Goal: Communication & Community: Share content

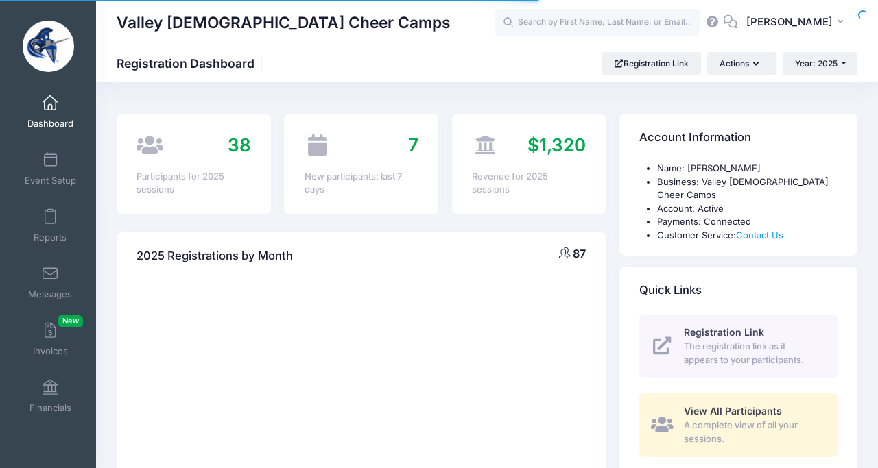
select select
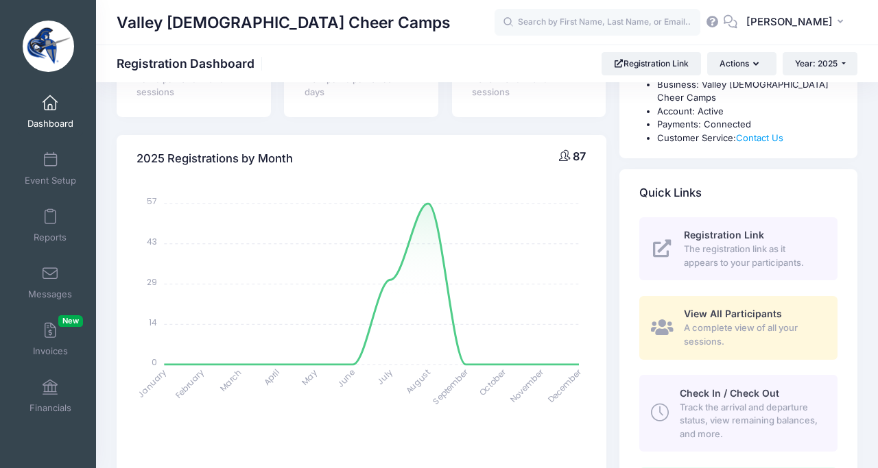
scroll to position [103, 0]
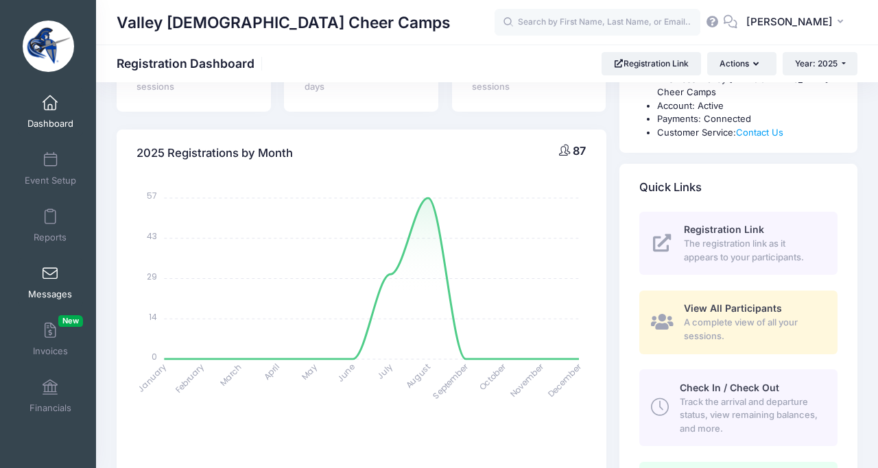
click at [50, 278] on span at bounding box center [50, 274] width 0 height 15
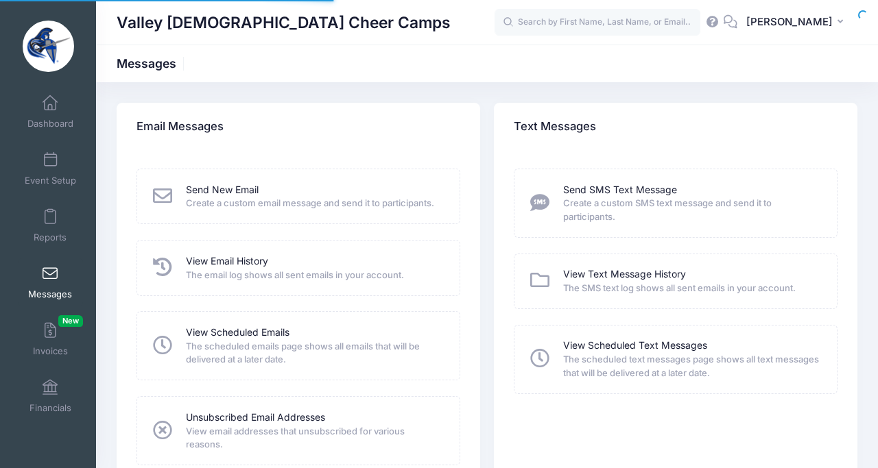
click at [252, 271] on span "The email log shows all sent emails in your account." at bounding box center [314, 276] width 256 height 14
click at [163, 270] on icon at bounding box center [163, 267] width 24 height 19
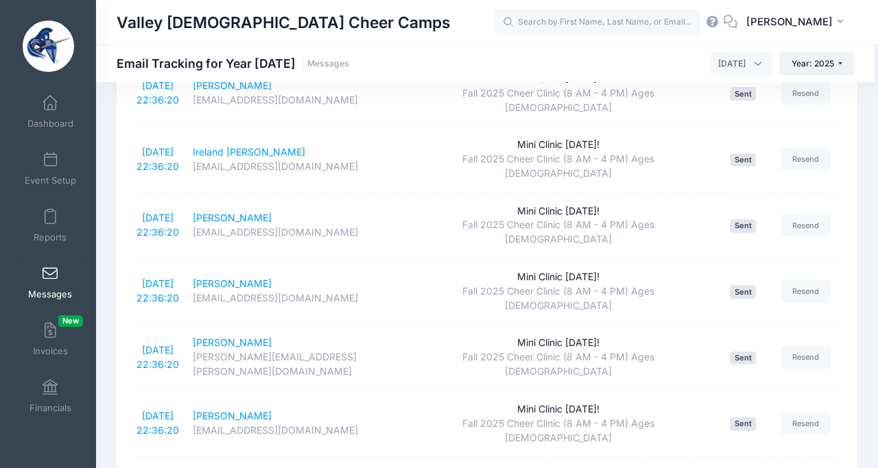
scroll to position [2409, 0]
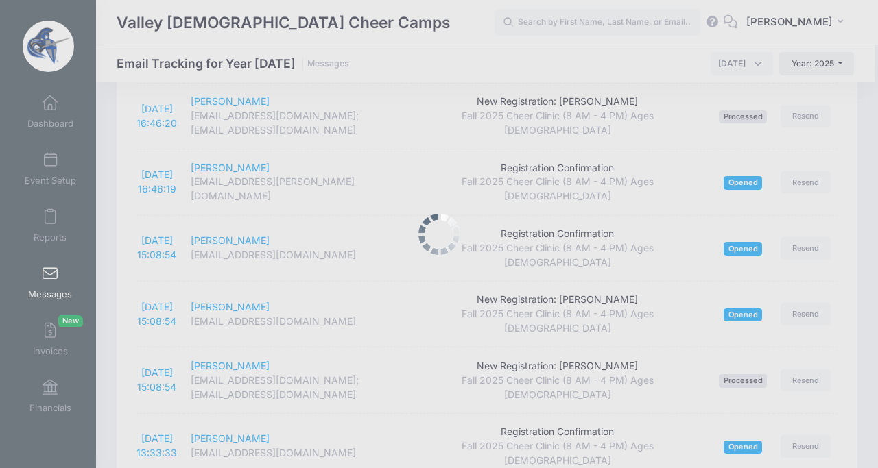
scroll to position [2203, 0]
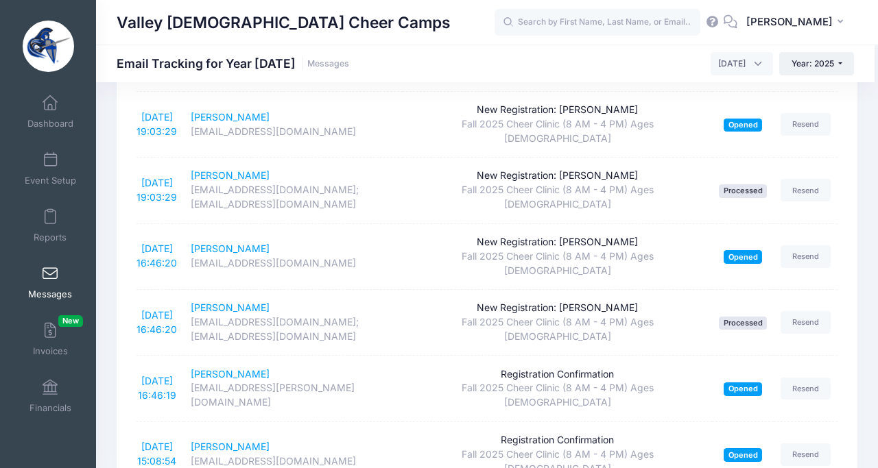
click at [835, 65] on button "Year: 2025" at bounding box center [816, 63] width 75 height 23
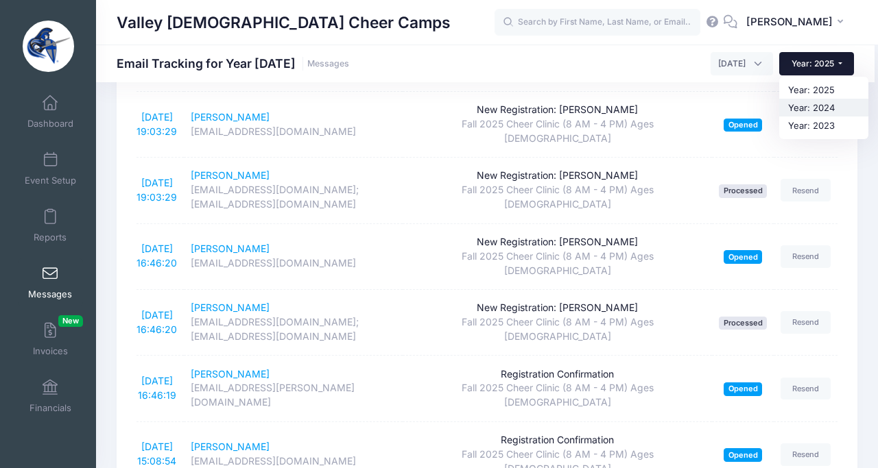
click at [817, 108] on link "Year: 2024" at bounding box center [823, 108] width 89 height 18
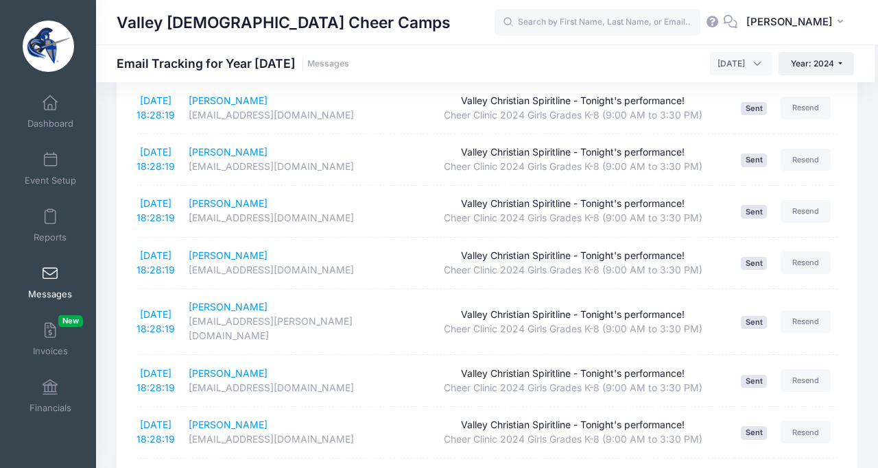
scroll to position [2409, 0]
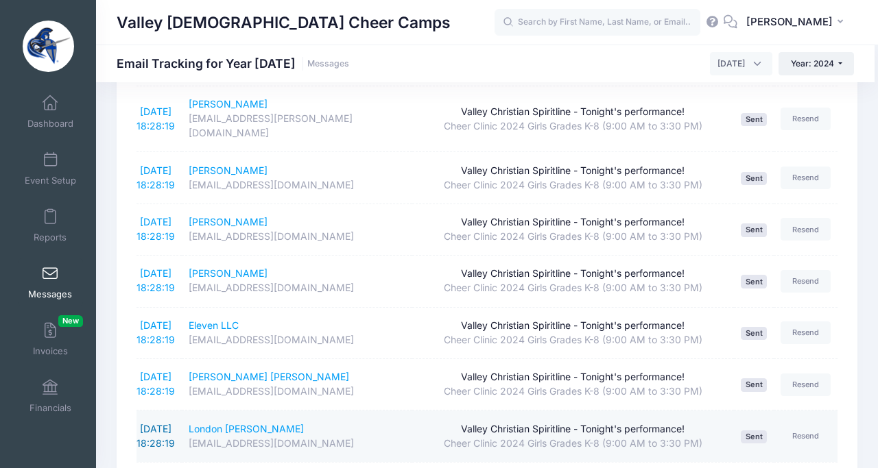
click at [156, 423] on link "8/23/2024 18:28:19" at bounding box center [155, 436] width 38 height 26
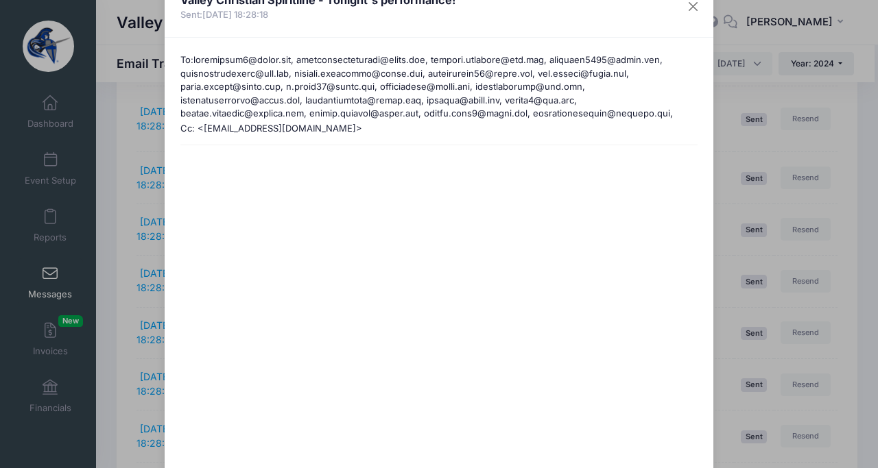
scroll to position [0, 0]
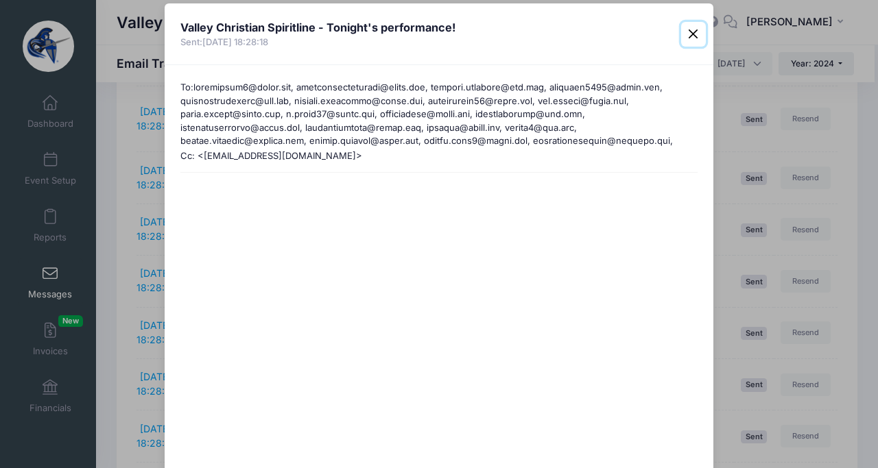
click at [691, 30] on button "Close" at bounding box center [693, 34] width 25 height 25
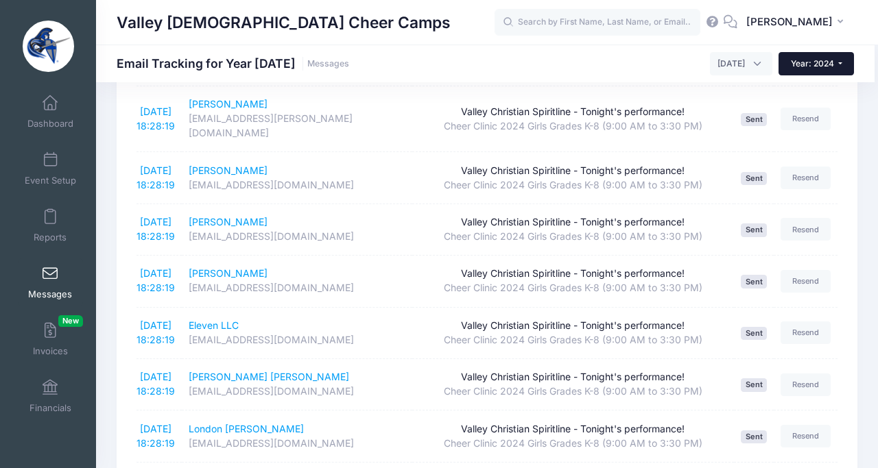
click at [830, 62] on span "Year: 2024" at bounding box center [812, 63] width 43 height 10
click at [814, 93] on link "Year: 2025" at bounding box center [822, 90] width 89 height 18
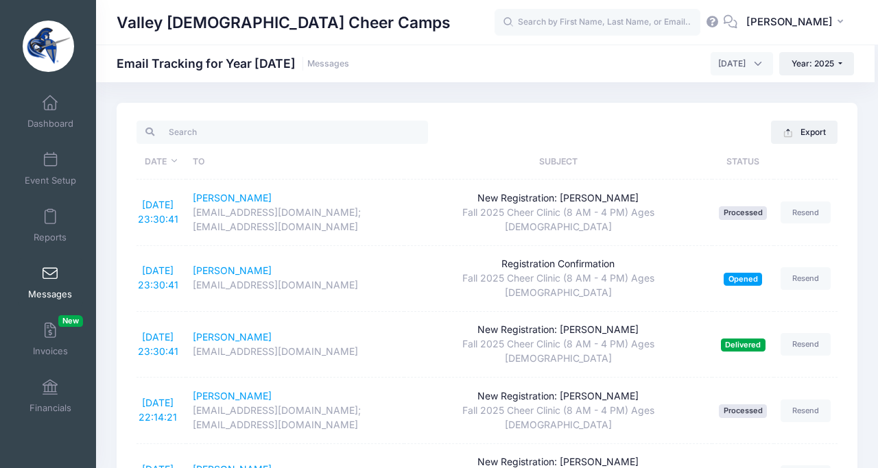
click at [50, 279] on span at bounding box center [50, 274] width 0 height 15
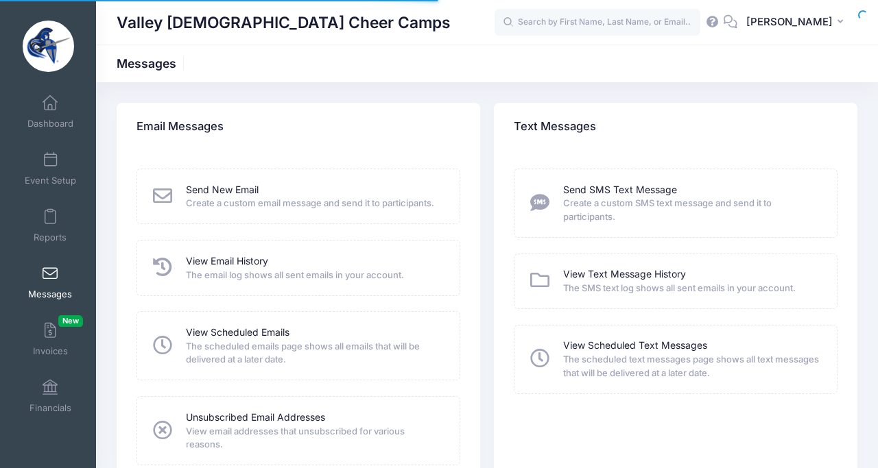
click at [228, 188] on link "Send New Email" at bounding box center [222, 190] width 73 height 14
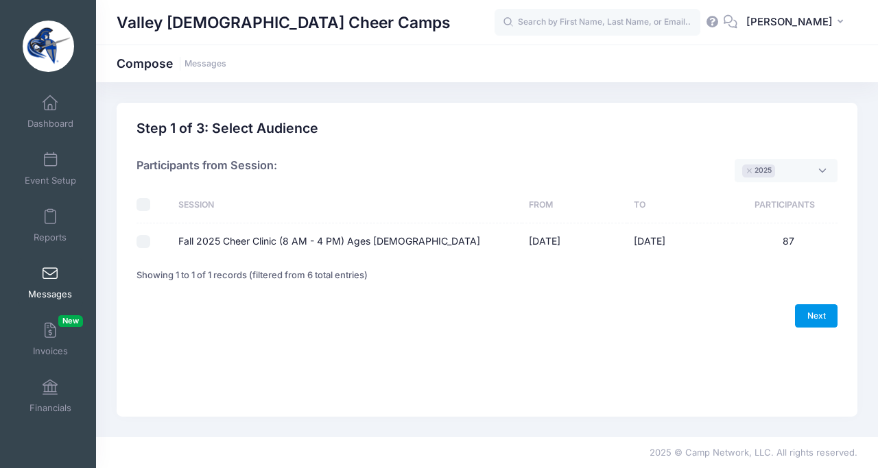
click at [811, 309] on link "Next" at bounding box center [816, 315] width 43 height 23
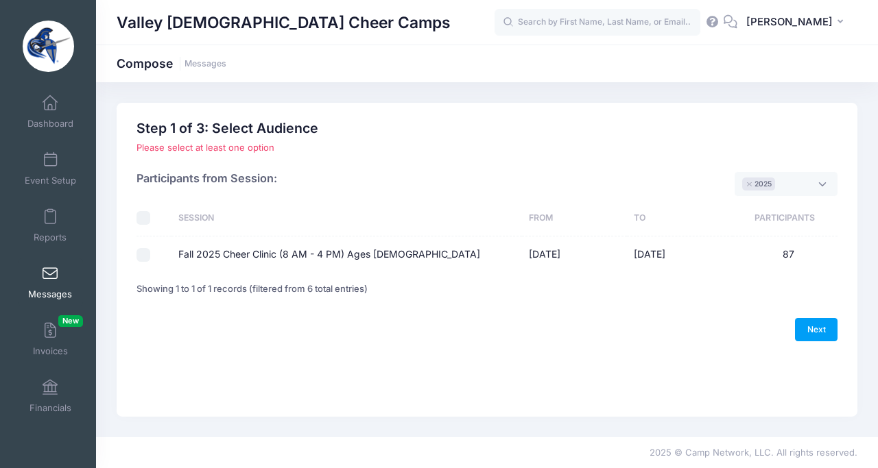
click at [136, 268] on div "Please select at least one option Please select only one option Sorry, you can'…" at bounding box center [487, 222] width 714 height 163
click at [149, 258] on input "Fall 2025 Cheer Clinic (8 AM - 4 PM) Ages [DEMOGRAPHIC_DATA]" at bounding box center [143, 255] width 14 height 14
checkbox input "true"
click at [835, 324] on link "Next" at bounding box center [816, 329] width 43 height 23
select select "50"
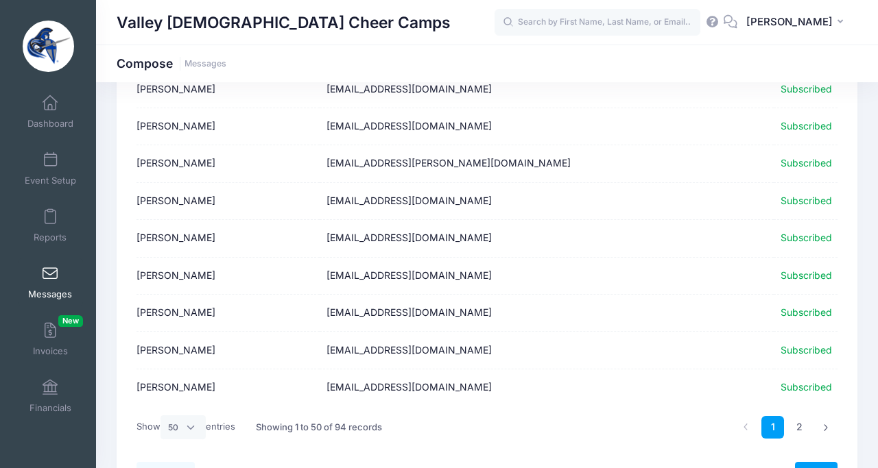
scroll to position [1752, 0]
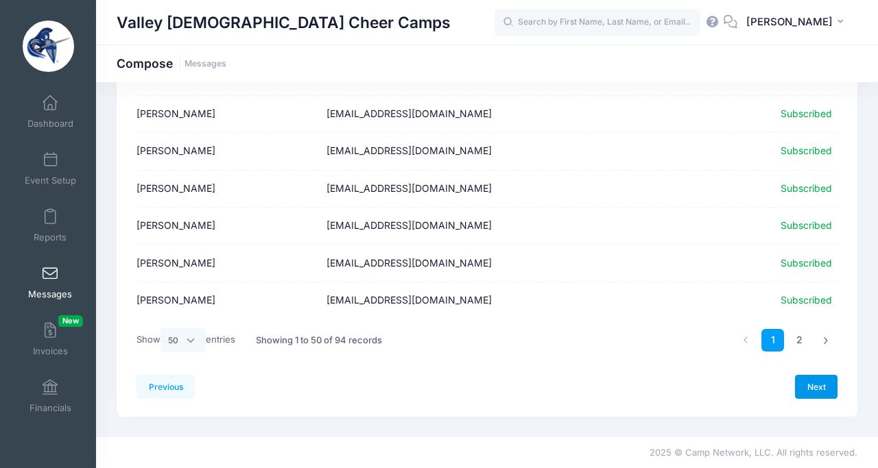
click at [813, 387] on link "Next" at bounding box center [816, 386] width 43 height 23
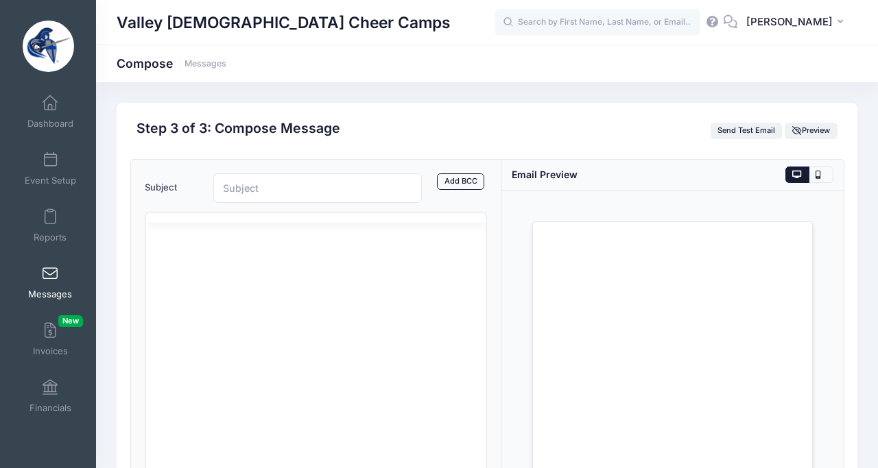
scroll to position [0, 0]
click at [254, 185] on input "Subject" at bounding box center [317, 187] width 208 height 29
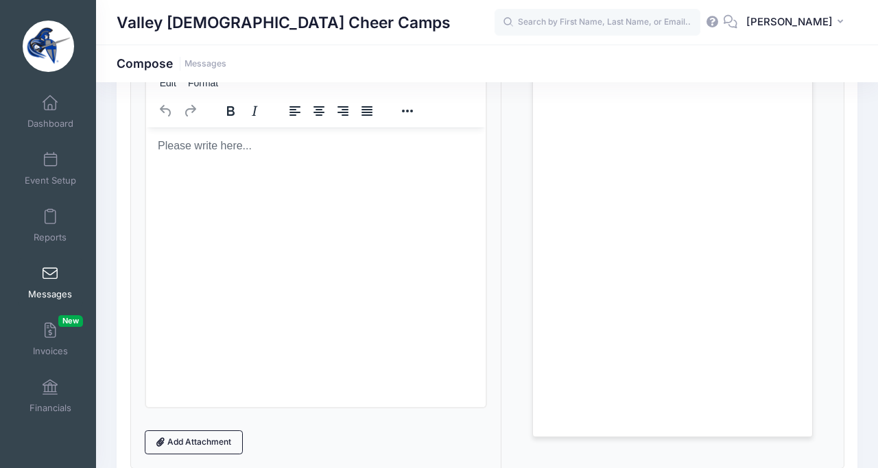
scroll to position [145, 0]
type input "Dance Videos + Performance Info!"
click at [184, 152] on body "Rich Text Area. Press ALT-0 for help." at bounding box center [315, 146] width 318 height 15
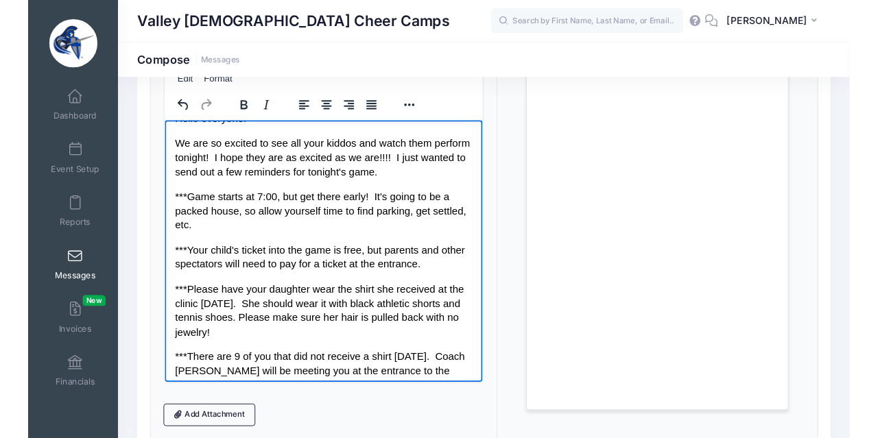
scroll to position [0, 0]
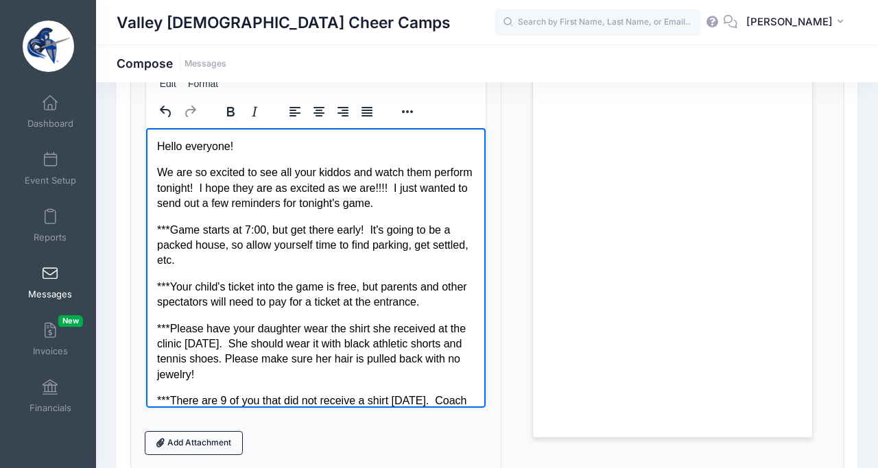
click at [158, 172] on p "We are so excited to see all your kiddos and watch them perform tonight! I hope…" at bounding box center [315, 188] width 318 height 46
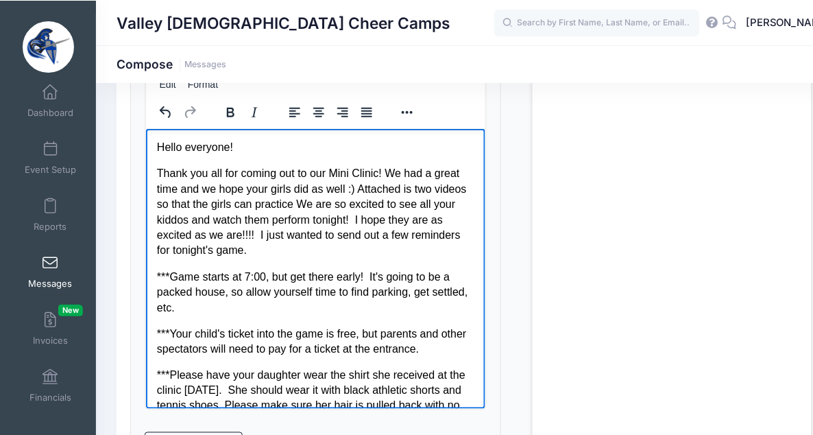
scroll to position [145, 0]
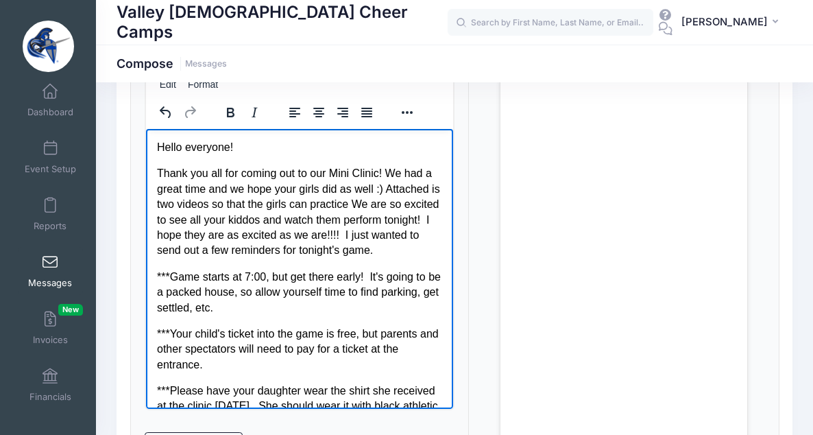
click at [308, 280] on p "***Game starts at 7:00, but get there early! It's going to be a packed house, s…" at bounding box center [298, 292] width 285 height 46
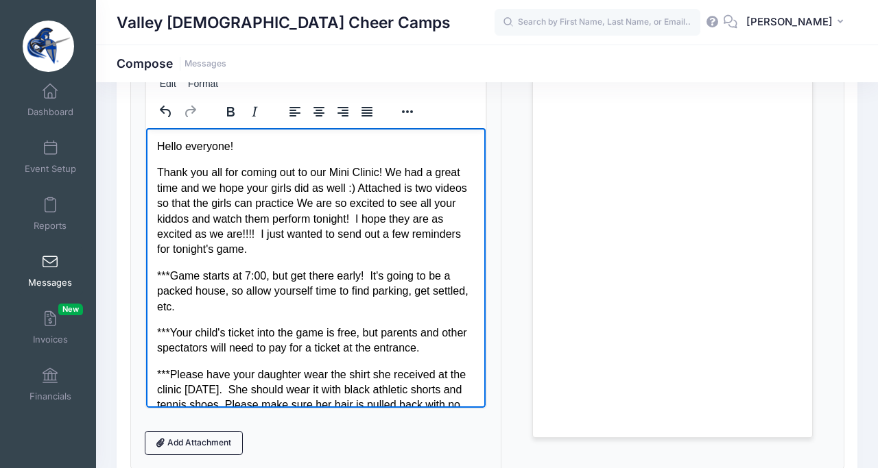
scroll to position [0, 0]
click at [408, 192] on p "Thank you all for coming out to our Mini Clinic! We had a great time and we hop…" at bounding box center [315, 211] width 318 height 92
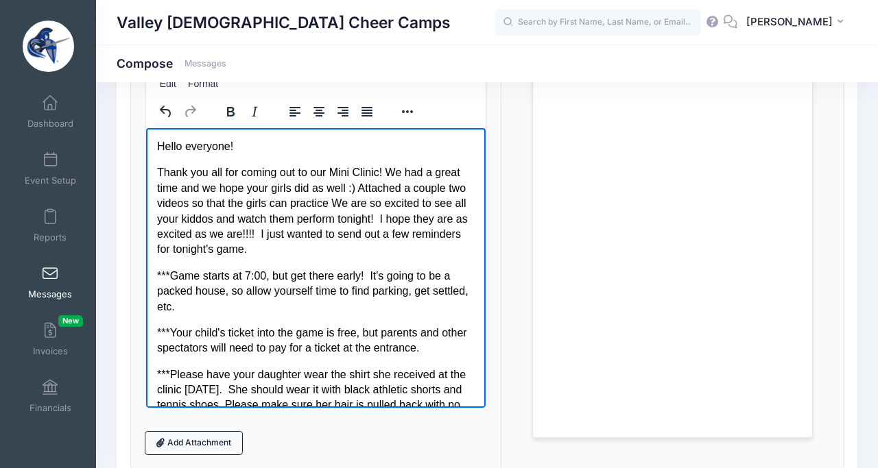
click at [460, 191] on p "Thank you all for coming out to our Mini Clinic! We had a great time and we hop…" at bounding box center [315, 211] width 318 height 92
click at [327, 206] on p "Thank you all for coming out to our Mini Clinic! We had a great time and we hop…" at bounding box center [315, 211] width 318 height 92
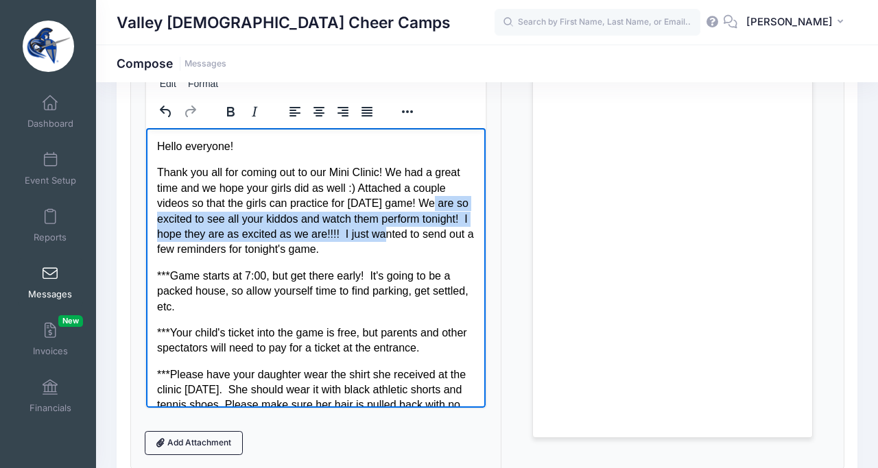
drag, startPoint x: 420, startPoint y: 202, endPoint x: 363, endPoint y: 241, distance: 69.0
click at [363, 241] on p "Thank you all for coming out to our Mini Clinic! We had a great time and we hop…" at bounding box center [315, 211] width 318 height 92
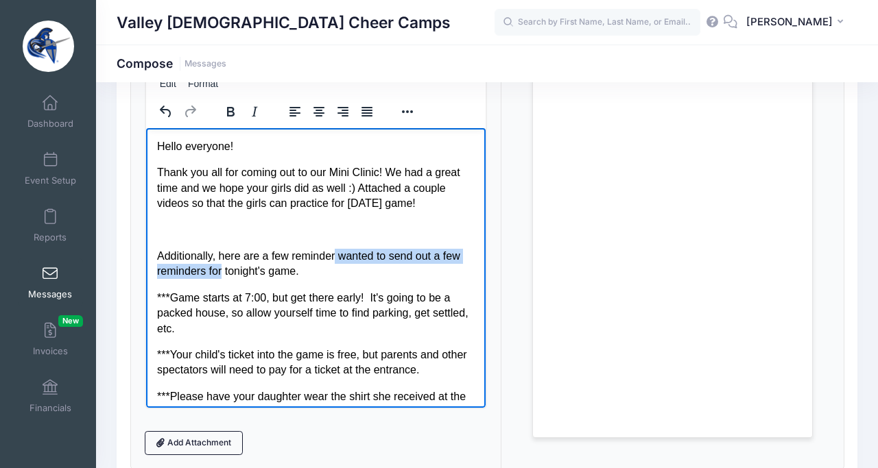
drag, startPoint x: 219, startPoint y: 272, endPoint x: 330, endPoint y: 258, distance: 111.3
click at [330, 258] on p "Additionally, here are a few reminder wanted to send out a few reminders for to…" at bounding box center [315, 263] width 318 height 31
drag, startPoint x: 232, startPoint y: 275, endPoint x: 156, endPoint y: 273, distance: 75.5
click at [156, 274] on p "Additionally, here are a few reminders for this Friday's game! tonight's game." at bounding box center [315, 263] width 318 height 31
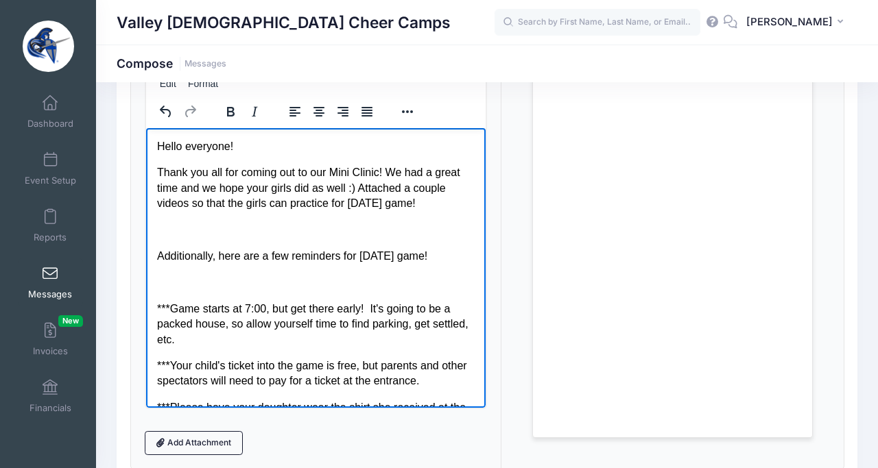
click at [270, 225] on p "Rich Text Area. Press ALT-0 for help." at bounding box center [315, 229] width 318 height 15
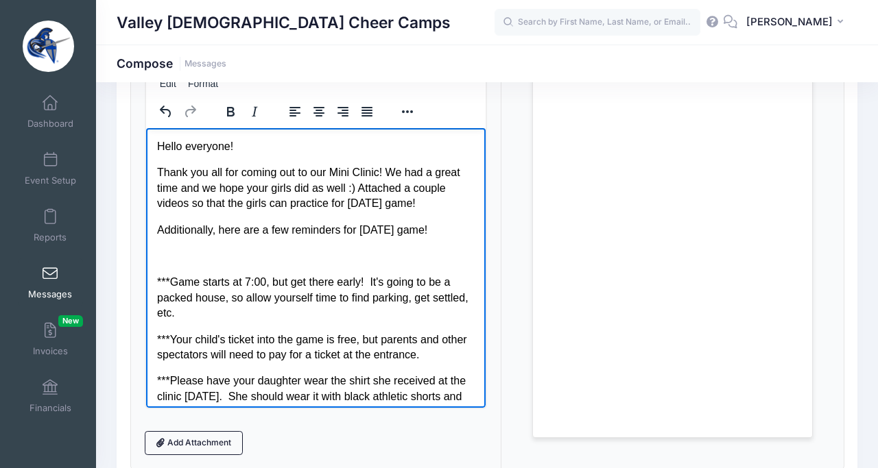
click at [453, 230] on p "Additionally, here are a few reminders for this Friday's game!" at bounding box center [315, 229] width 318 height 15
click at [167, 283] on body "Hello everyone! Thank you all for coming out to our Mini Clinic! We had a great…" at bounding box center [315, 433] width 318 height 588
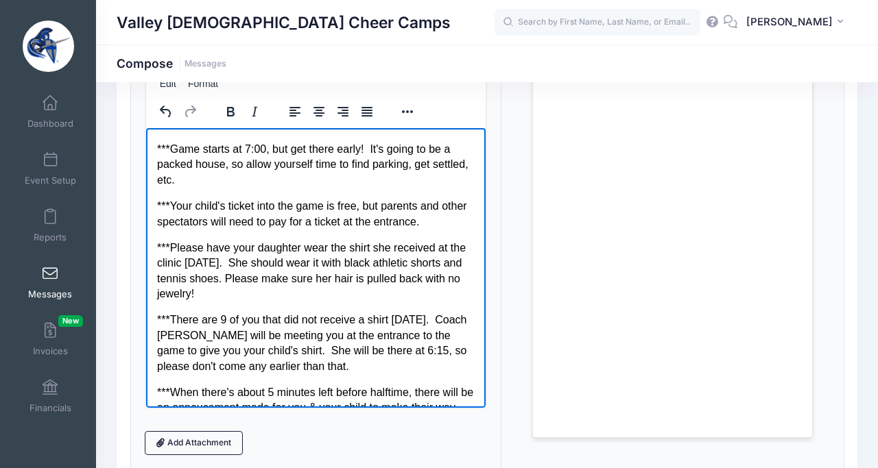
scroll to position [109, 0]
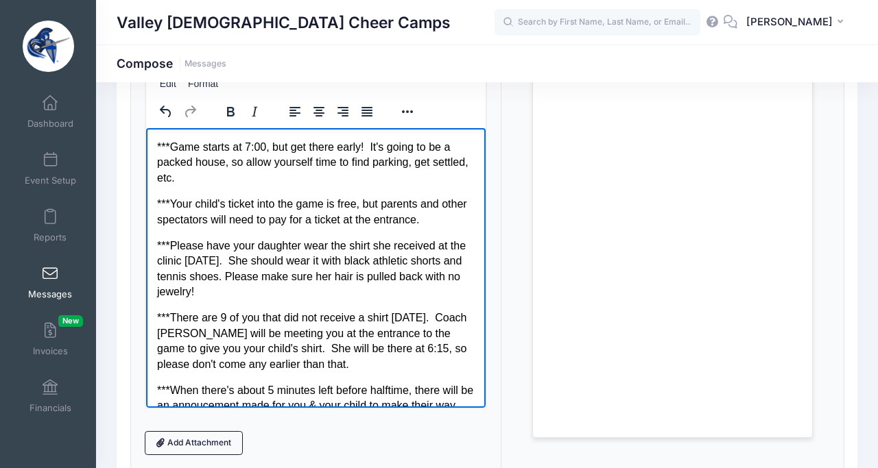
click at [426, 227] on p "***Your child's ticket into the game is free, but parents and other spectators …" at bounding box center [315, 211] width 318 height 31
click at [412, 227] on p "***Your child's ticket into the game is free, but parents and other spectators …" at bounding box center [315, 211] width 318 height 31
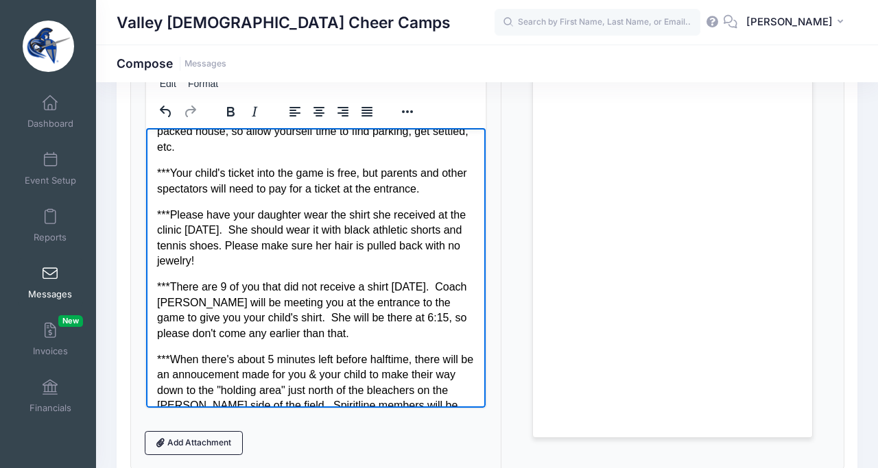
scroll to position [147, 0]
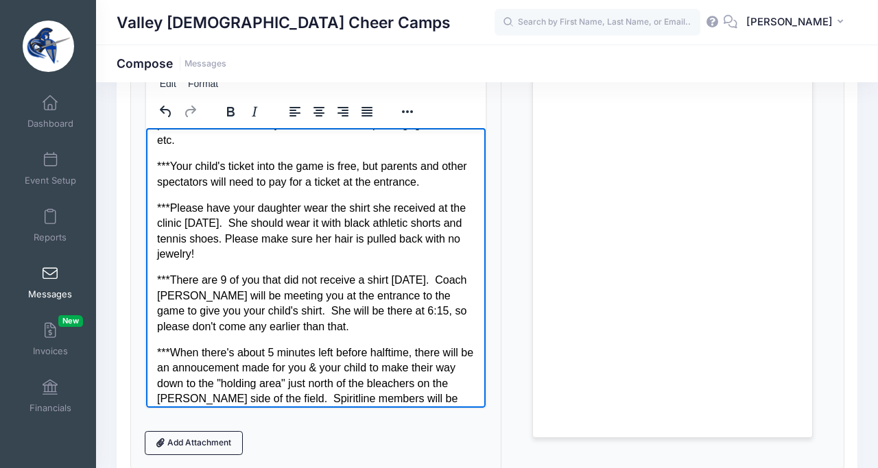
click at [343, 226] on p "***Please have your daughter wear the shirt she received at the clinic last Sat…" at bounding box center [315, 231] width 318 height 62
click at [223, 262] on p "***Please have your daughter wear the shirt she received at the clinic last Sat…" at bounding box center [315, 231] width 318 height 62
click at [227, 299] on p "***There are 9 of you that did not receive a shirt on Saturday. Coach Courtney …" at bounding box center [315, 303] width 318 height 62
click at [212, 299] on p "***There are of you that did not receive a shirt on Saturday. Coach Courtney wi…" at bounding box center [315, 303] width 318 height 62
click at [217, 299] on p "***There are of you that did not receive a shirt on Saturday. Coach Courtney wi…" at bounding box center [315, 303] width 318 height 62
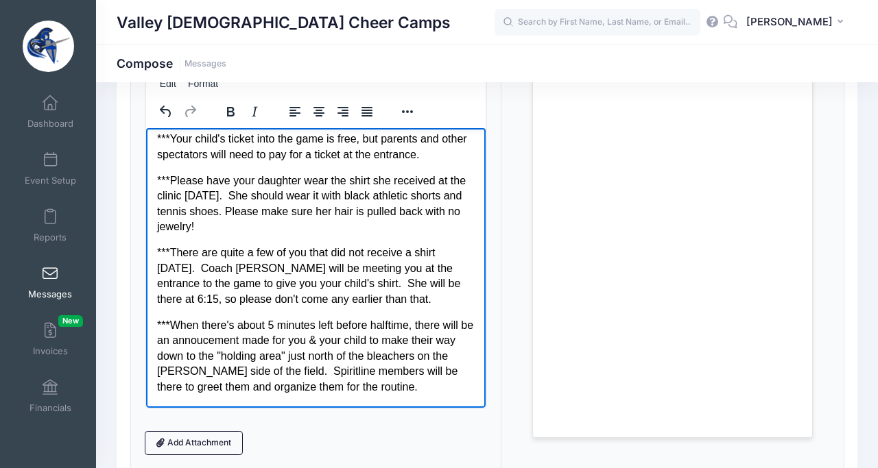
scroll to position [176, 0]
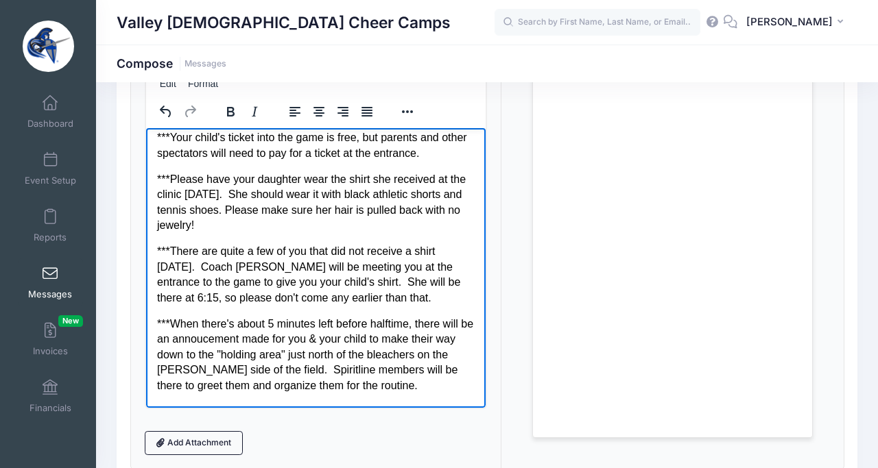
click at [462, 301] on p "***There are quite a few of you that did not receive a shirt on Saturday. Coach…" at bounding box center [315, 274] width 318 height 62
drag, startPoint x: 460, startPoint y: 298, endPoint x: 428, endPoint y: 304, distance: 32.7
click at [428, 304] on p "***There are quite a few of you that did not receive a shirt on Saturday. Coach…" at bounding box center [315, 274] width 318 height 62
drag, startPoint x: 421, startPoint y: 311, endPoint x: 213, endPoint y: 318, distance: 207.9
click at [213, 305] on p "***There are quite a few of you that did not receive a shirt on Saturday. Coach…" at bounding box center [315, 274] width 318 height 62
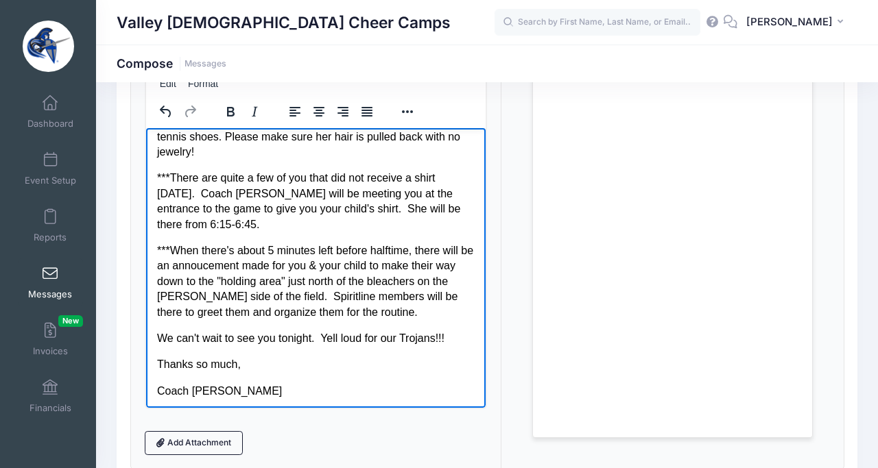
scroll to position [291, 0]
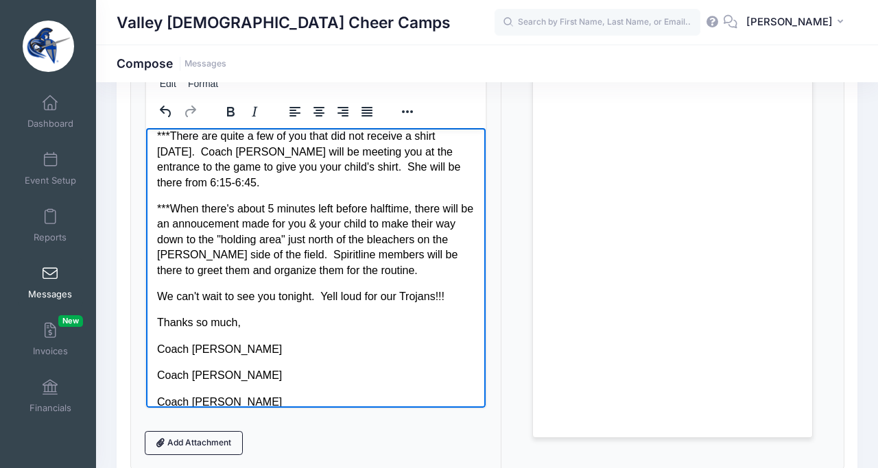
click at [467, 259] on p "***When there's about 5 minutes left before halftime, there will be an annoucem…" at bounding box center [315, 239] width 318 height 77
click at [354, 278] on p "***When there's about 5 minutes left before halftime, there will be an annoucem…" at bounding box center [315, 239] width 318 height 77
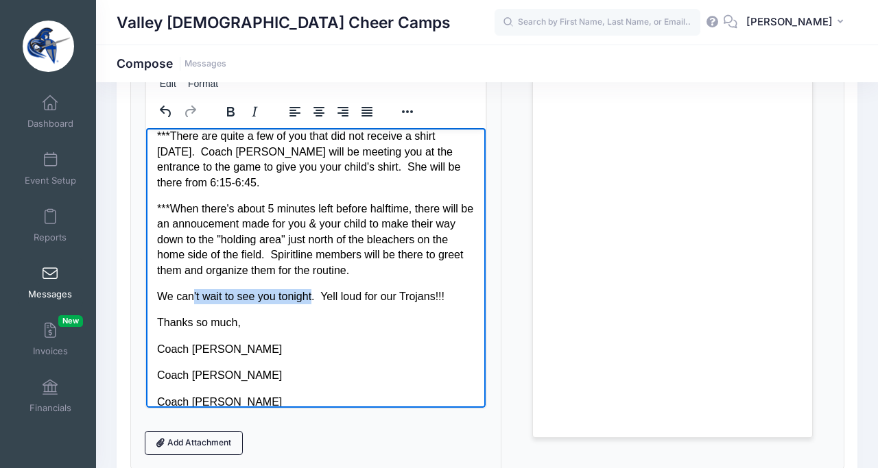
drag, startPoint x: 308, startPoint y: 314, endPoint x: 219, endPoint y: 304, distance: 89.1
click at [219, 304] on p "We can't wait to see you tonight. Yell loud for our Trojans!!!" at bounding box center [315, 296] width 318 height 15
drag, startPoint x: 440, startPoint y: 313, endPoint x: 254, endPoint y: 316, distance: 186.6
click at [254, 304] on p "We can't wait to see you tonight. Yell loud for our Trojans!!!" at bounding box center [315, 296] width 318 height 15
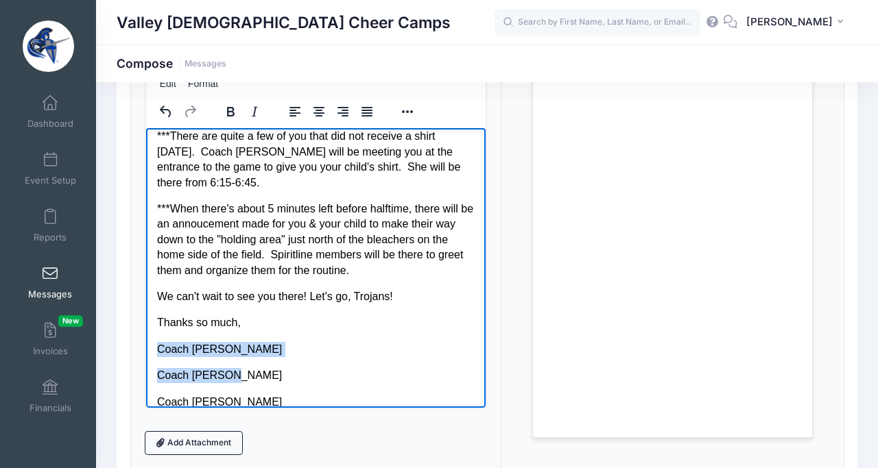
drag, startPoint x: 234, startPoint y: 392, endPoint x: 152, endPoint y: 361, distance: 88.1
click at [152, 361] on html "Hello everyone! Thank you all for coming out to our Mini Clinic! We had a great…" at bounding box center [314, 129] width 339 height 584
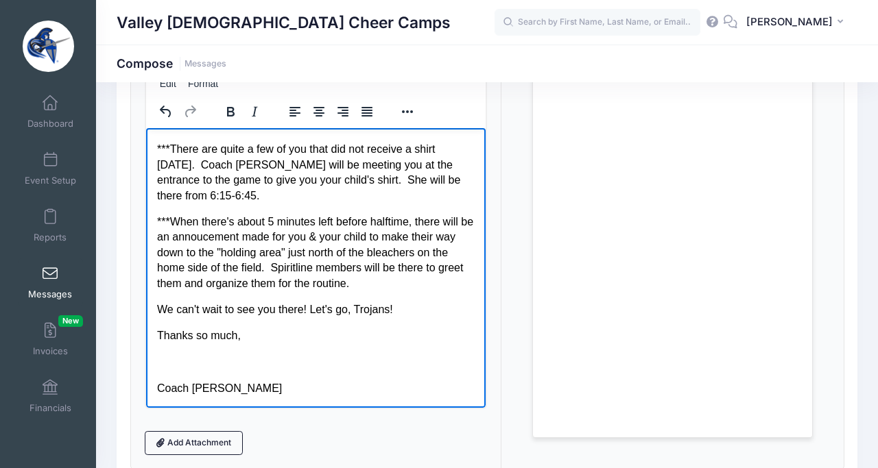
scroll to position [267, 0]
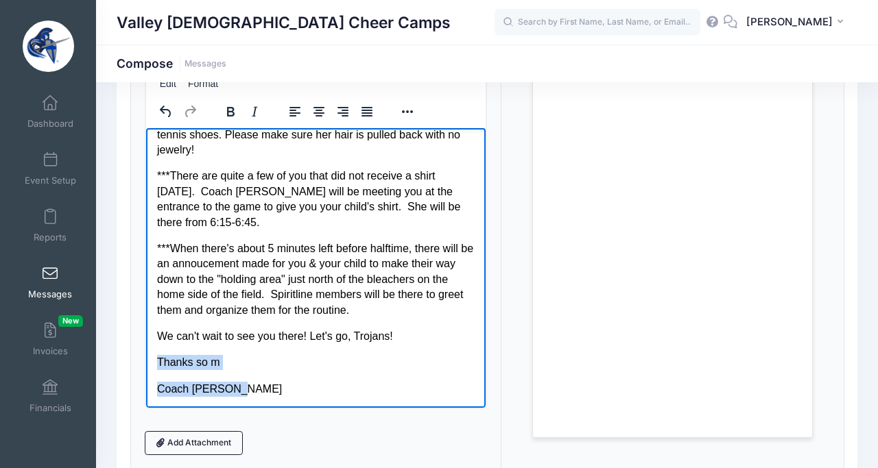
drag, startPoint x: 238, startPoint y: 392, endPoint x: 155, endPoint y: 362, distance: 88.1
click at [155, 362] on html "Hello everyone! Thank you all for coming out to our Mini Clinic! We had a great…" at bounding box center [314, 142] width 339 height 531
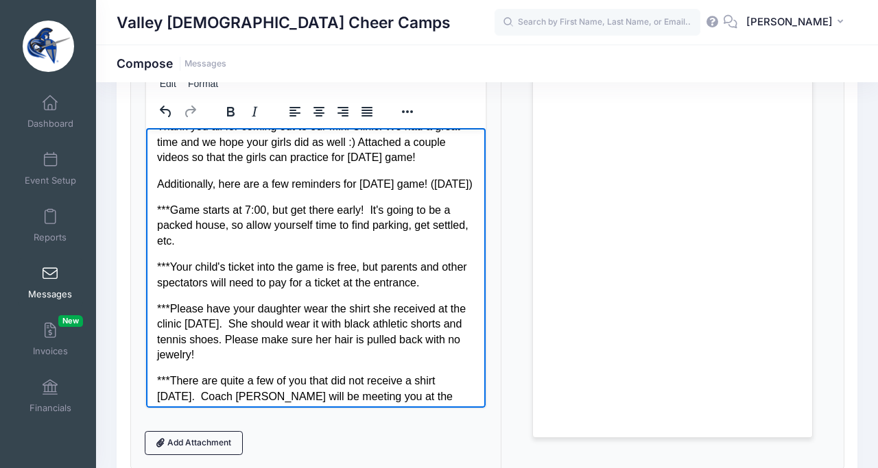
scroll to position [0, 0]
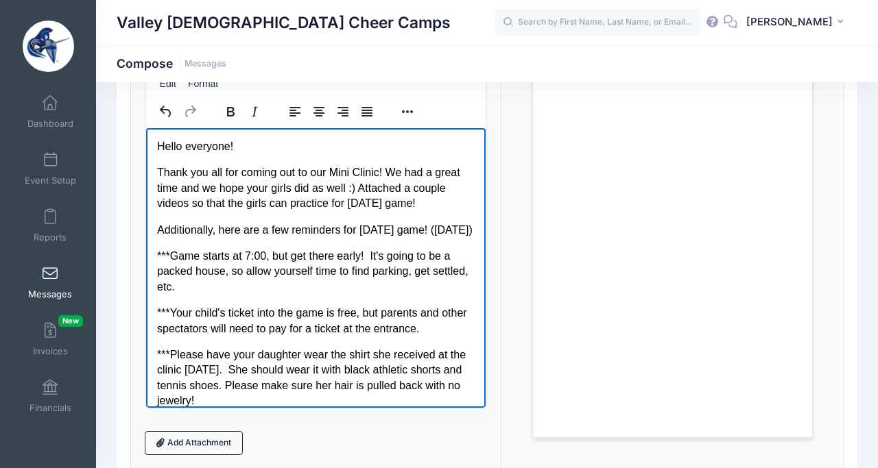
click at [398, 193] on p "Thank you all for coming out to our Mini Clinic! We had a great time and we hop…" at bounding box center [315, 188] width 318 height 46
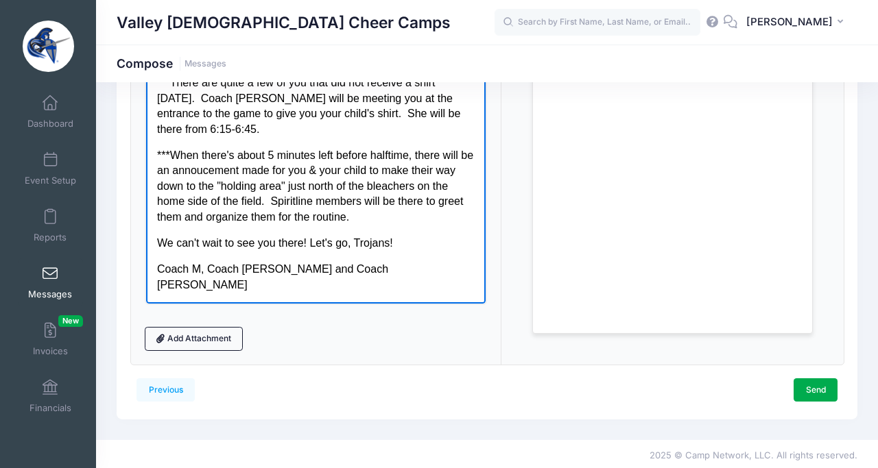
scroll to position [253, 0]
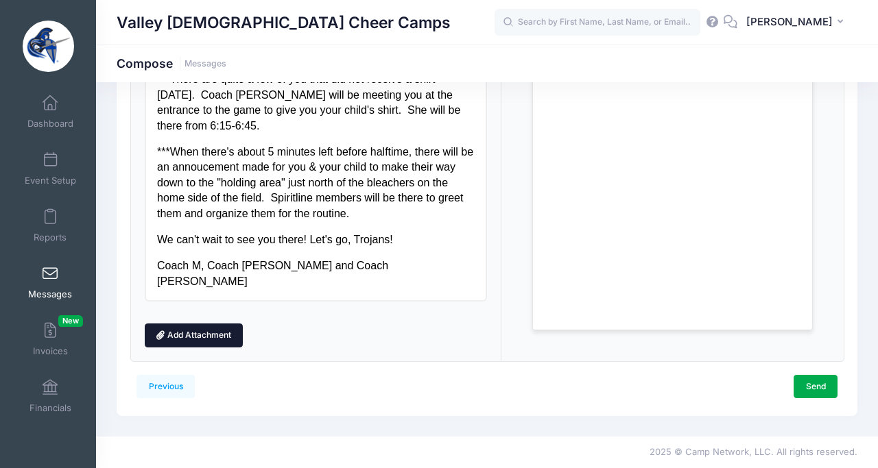
click at [198, 332] on link "Add Attachment" at bounding box center [194, 335] width 99 height 23
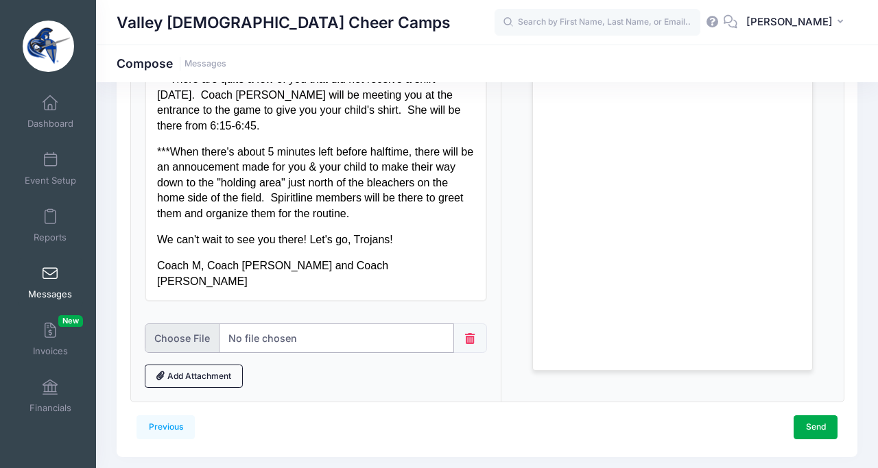
click at [265, 335] on input "file" at bounding box center [300, 338] width 310 height 29
type input "C:\fakepath\Mini Clinic (front).mov"
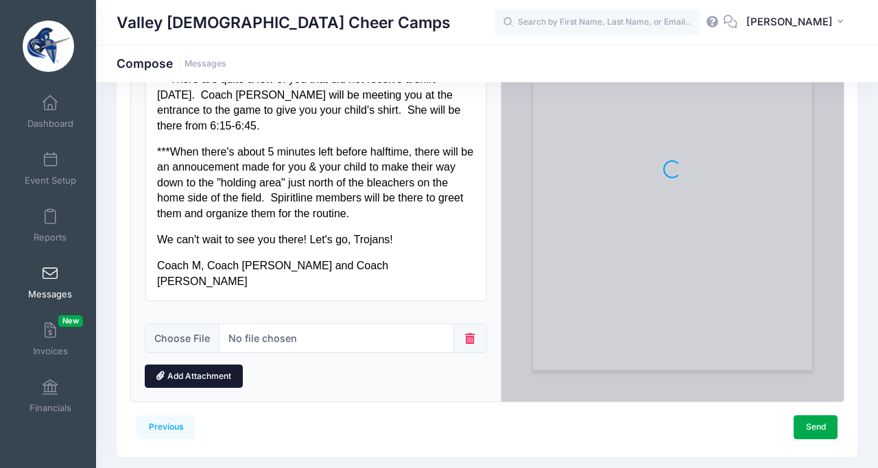
click at [180, 376] on link "Add Attachment" at bounding box center [194, 376] width 99 height 23
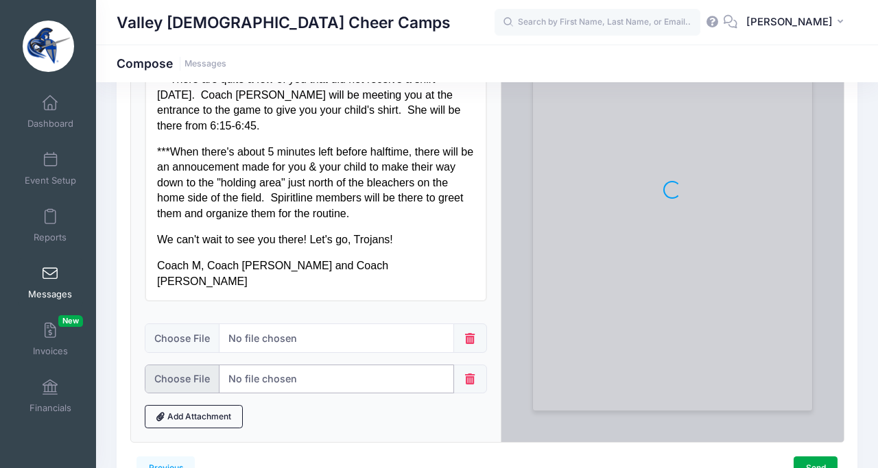
click at [344, 377] on input "file" at bounding box center [300, 379] width 310 height 29
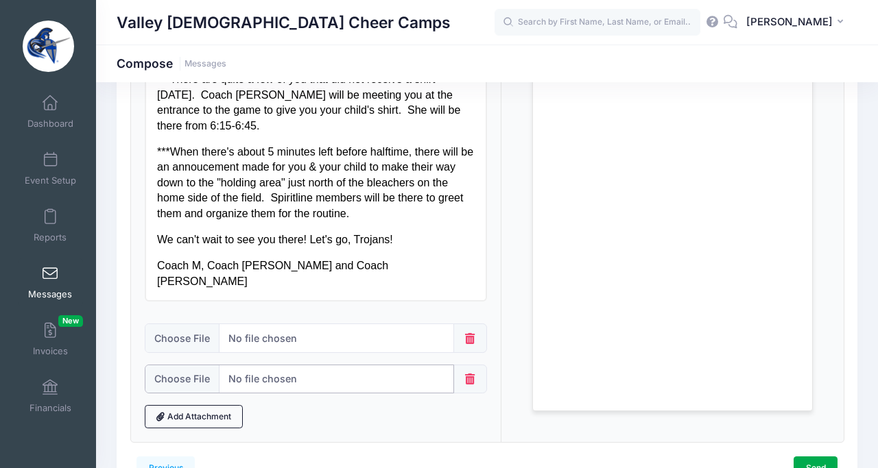
type input "C:\fakepath\Minic Clinic (back).mov"
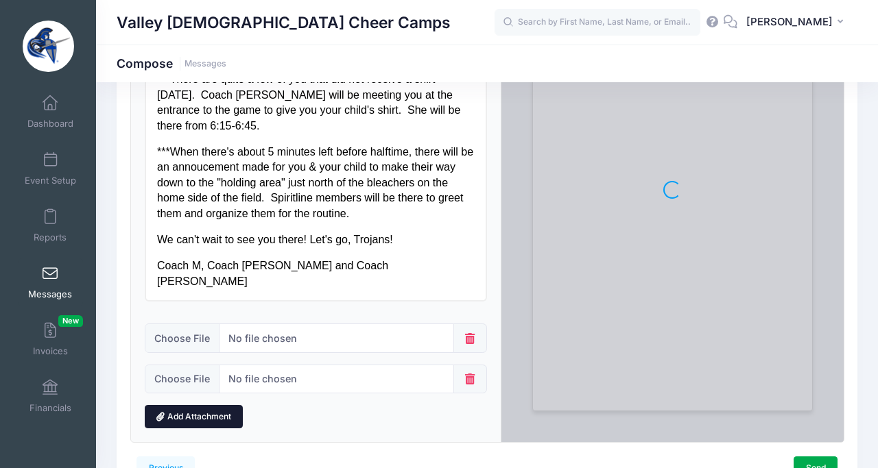
click at [207, 413] on link "Add Attachment" at bounding box center [194, 416] width 99 height 23
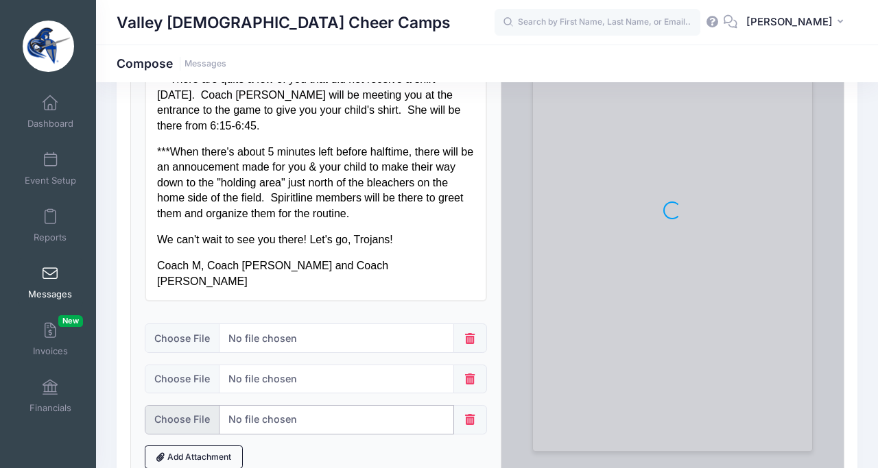
click at [254, 427] on input "file" at bounding box center [300, 419] width 310 height 29
type input "C:\fakepath\Louder Chant.mov"
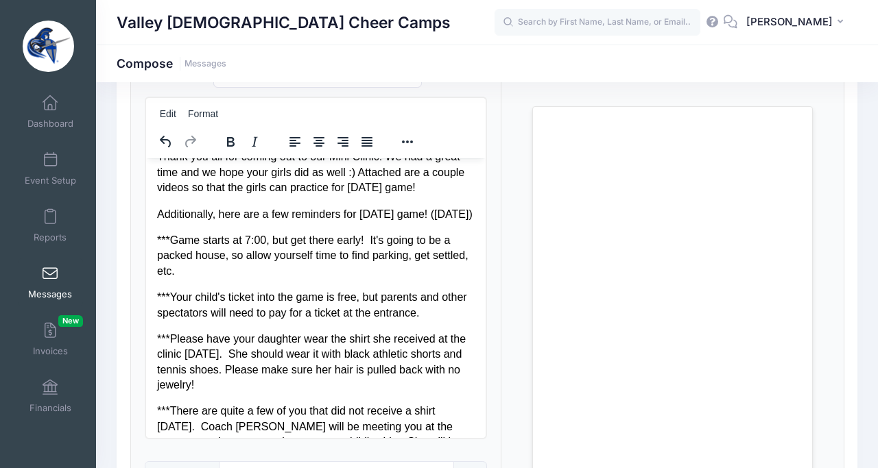
scroll to position [0, 0]
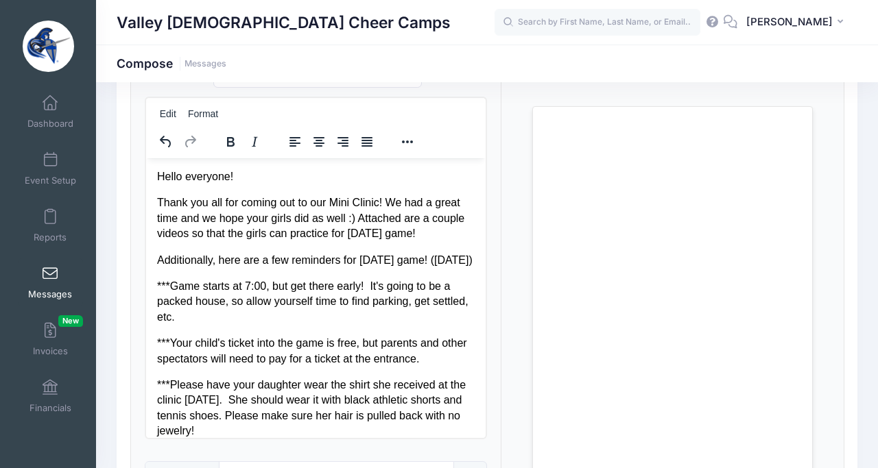
click at [191, 178] on p "Hello everyone!" at bounding box center [315, 176] width 318 height 15
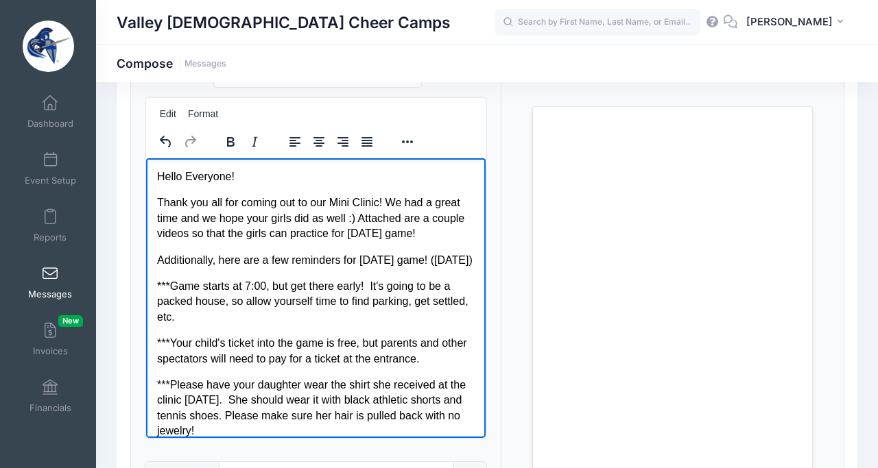
click at [425, 237] on p "Thank you all for coming out to our Mini Clinic! We had a great time and we hop…" at bounding box center [315, 218] width 318 height 46
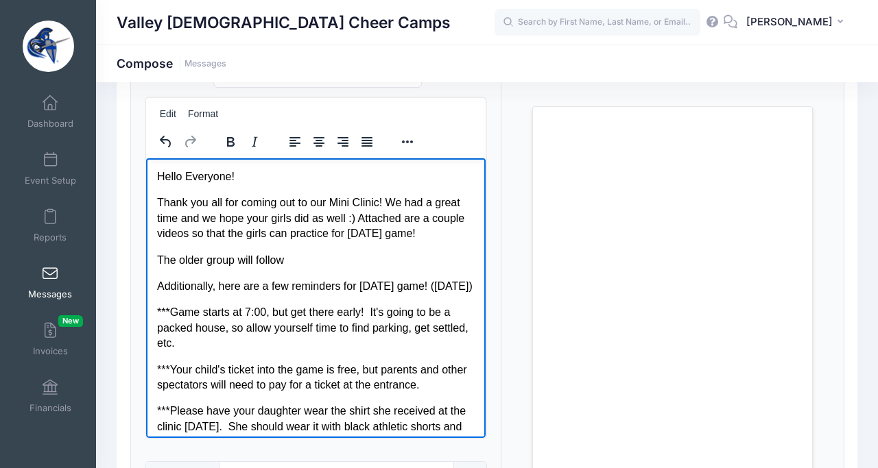
click at [235, 264] on p "The older group will follow" at bounding box center [315, 259] width 318 height 15
click at [339, 263] on p "The older group (11-13) will follow" at bounding box center [315, 259] width 318 height 15
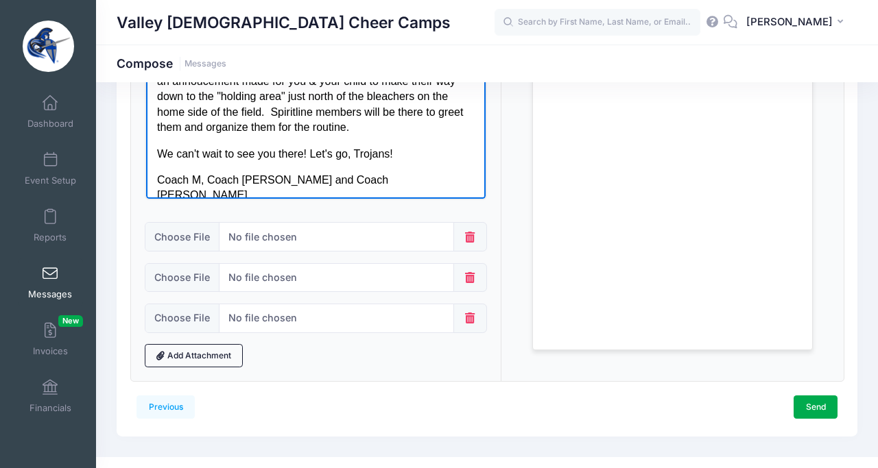
scroll to position [374, 0]
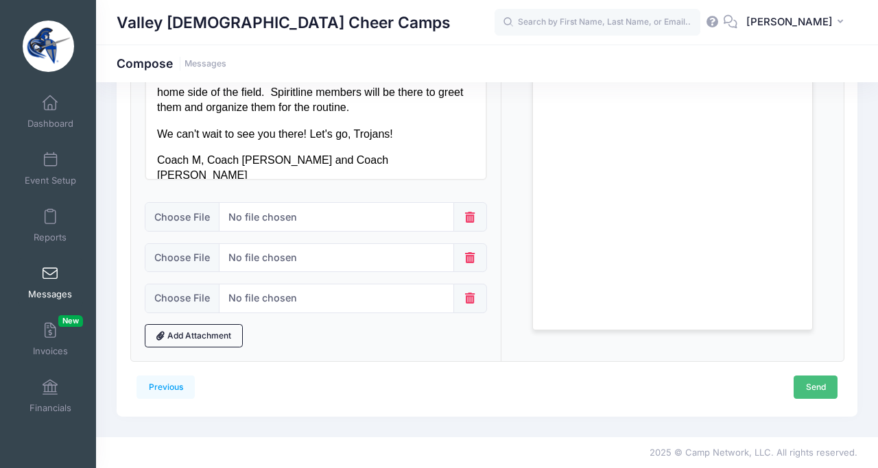
click at [808, 387] on link "Send" at bounding box center [815, 387] width 44 height 23
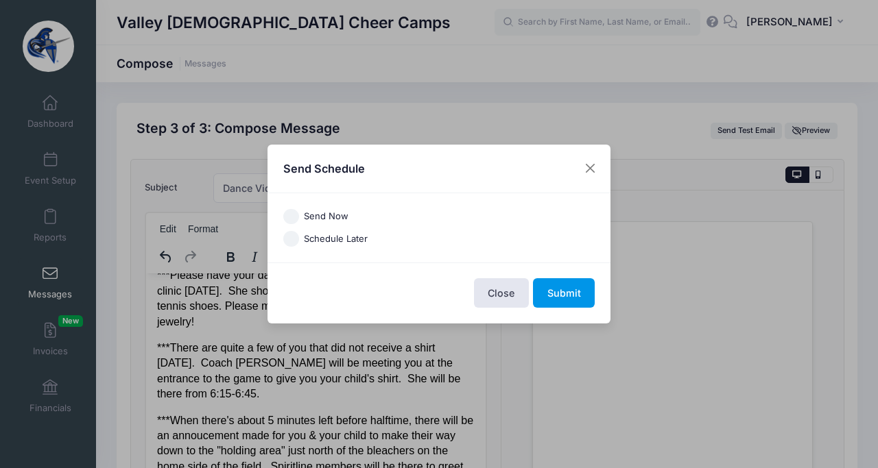
click at [562, 293] on button "Submit" at bounding box center [564, 292] width 62 height 29
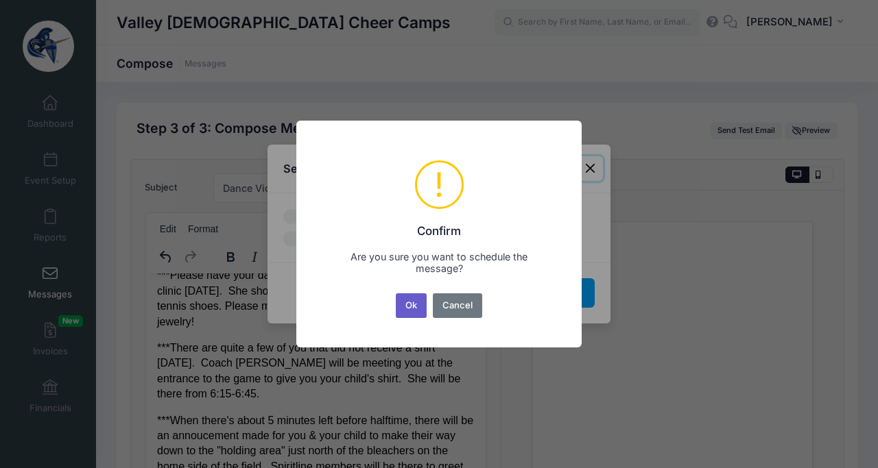
click at [413, 300] on button "Ok" at bounding box center [412, 306] width 32 height 25
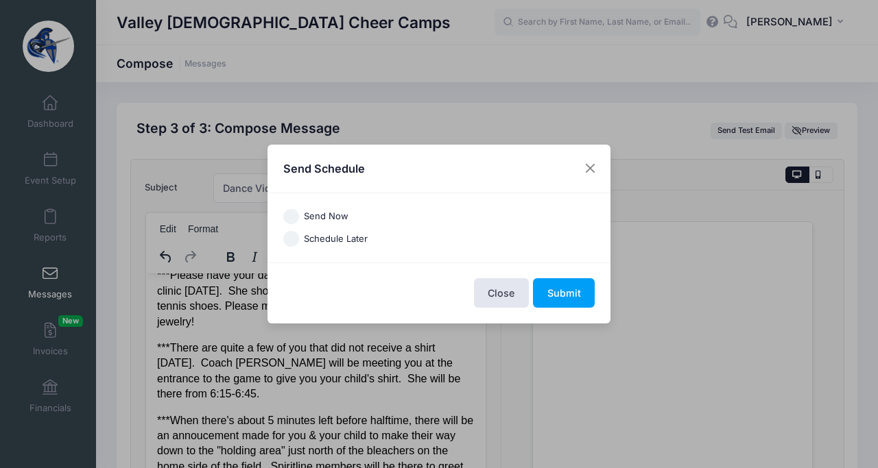
click at [298, 213] on input "Send Now" at bounding box center [291, 217] width 16 height 16
radio input "true"
click at [568, 296] on button "Submit" at bounding box center [564, 292] width 62 height 29
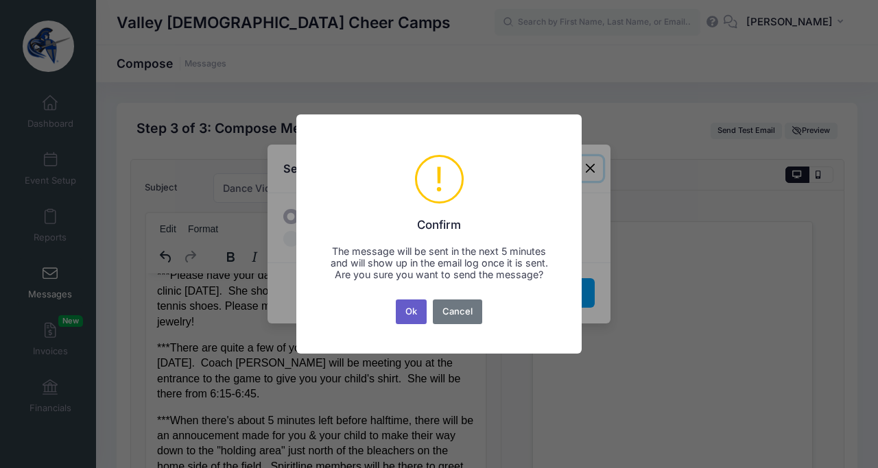
click at [407, 316] on button "Ok" at bounding box center [412, 312] width 32 height 25
